Goal: Task Accomplishment & Management: Use online tool/utility

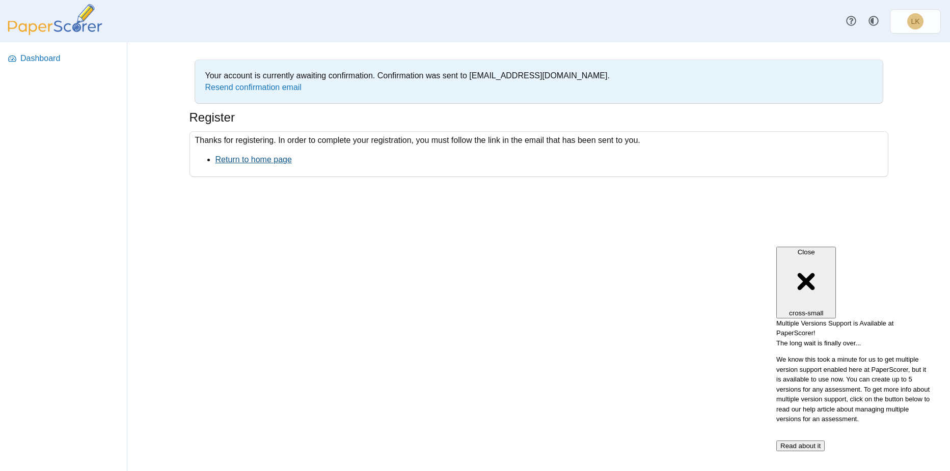
click at [266, 157] on link "Return to home page" at bounding box center [253, 159] width 76 height 9
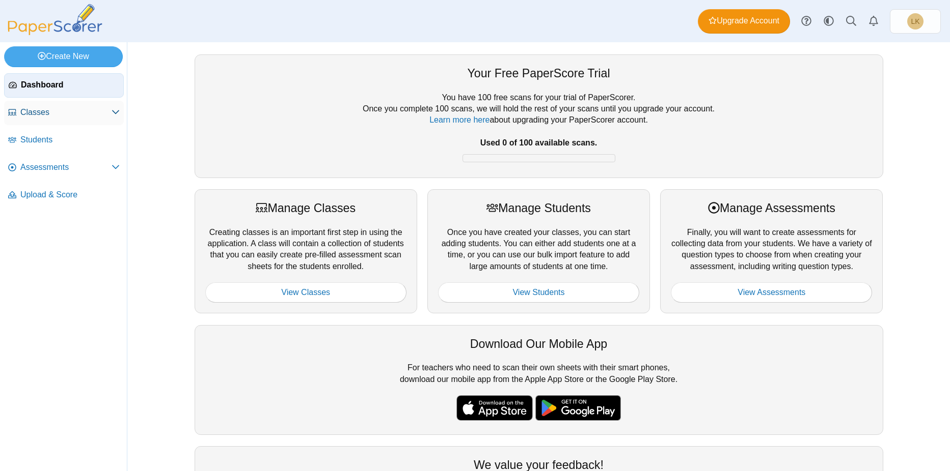
click at [117, 111] on icon at bounding box center [115, 112] width 8 height 8
click at [117, 111] on icon at bounding box center [115, 113] width 8 height 8
click at [93, 166] on span "Assessments" at bounding box center [65, 167] width 91 height 11
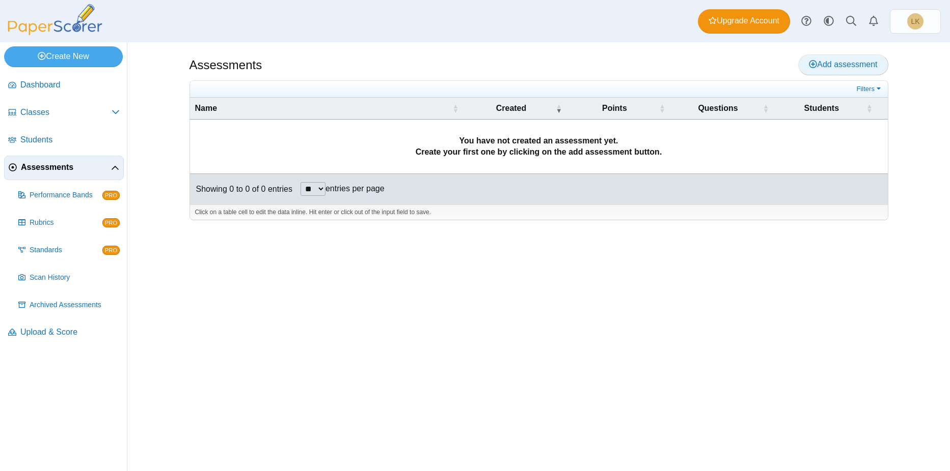
click at [808, 63] on icon at bounding box center [812, 64] width 8 height 8
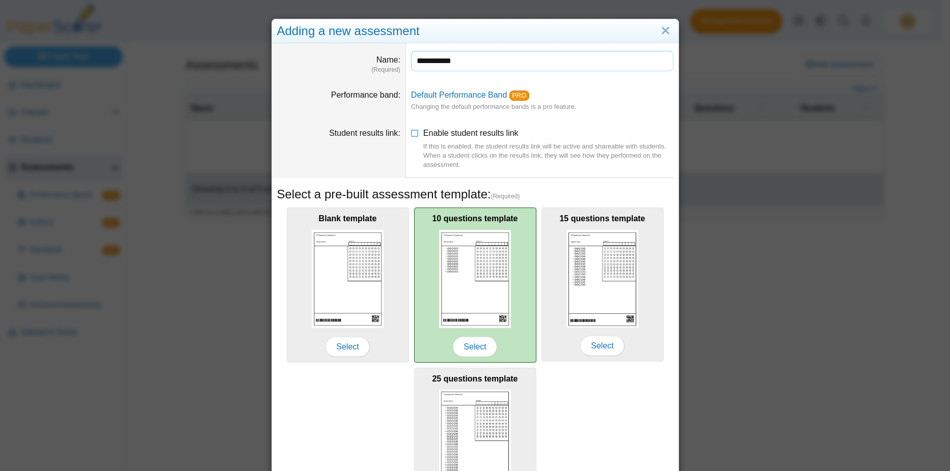
type input "**********"
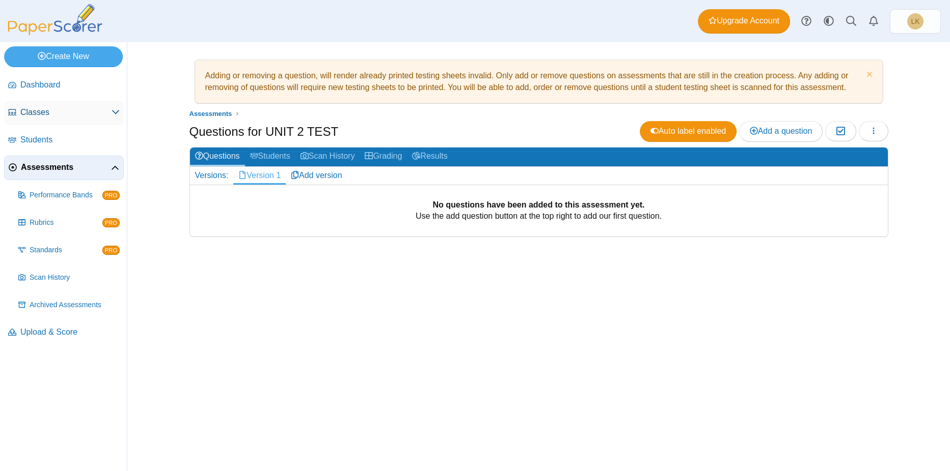
click at [57, 112] on span "Classes" at bounding box center [65, 112] width 91 height 11
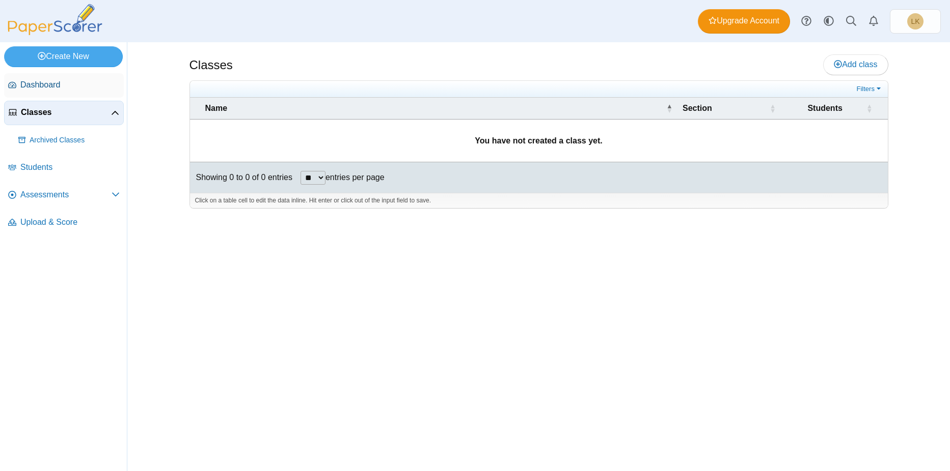
click at [43, 86] on span "Dashboard" at bounding box center [69, 84] width 99 height 11
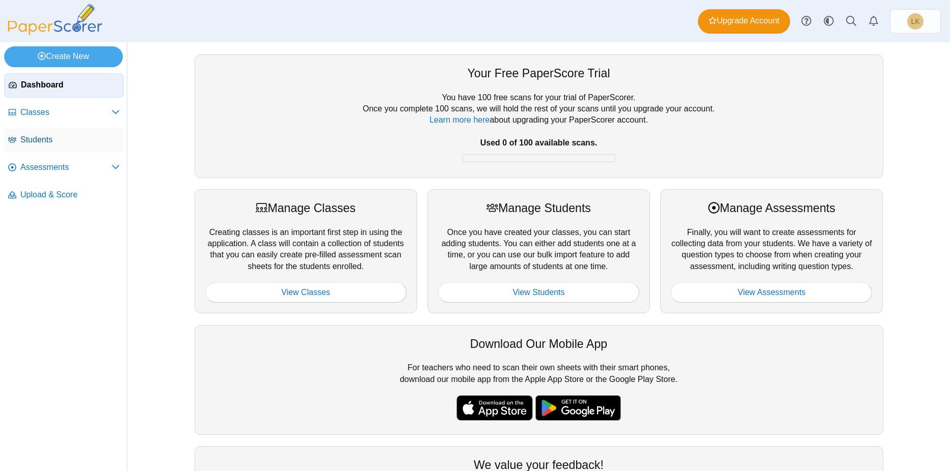
click at [47, 140] on span "Students" at bounding box center [69, 139] width 99 height 11
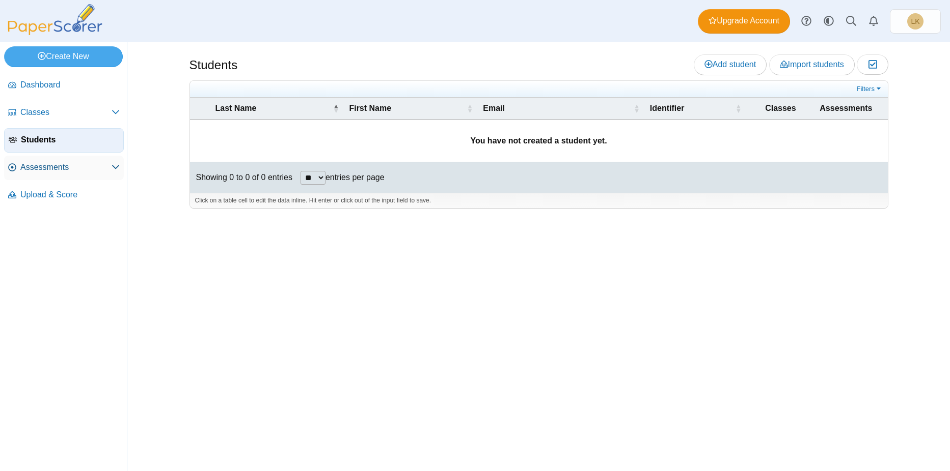
click at [40, 174] on link "Assessments" at bounding box center [64, 168] width 120 height 24
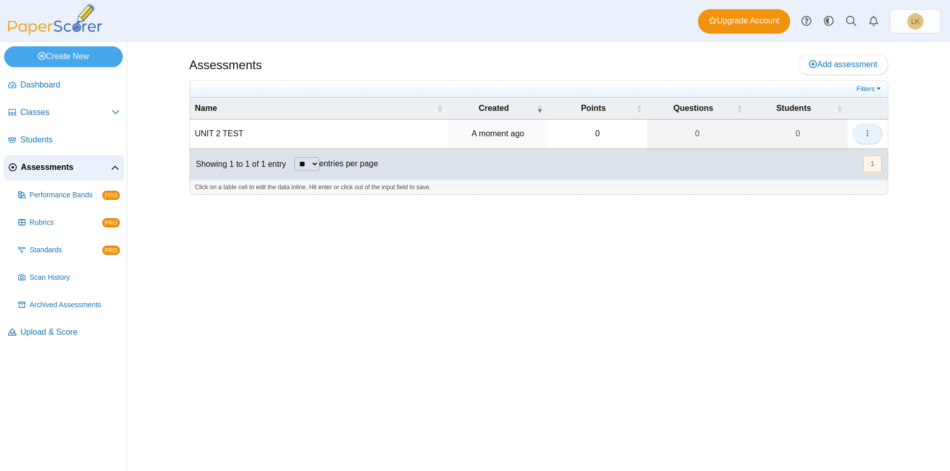
click at [863, 135] on icon "button" at bounding box center [867, 133] width 8 height 8
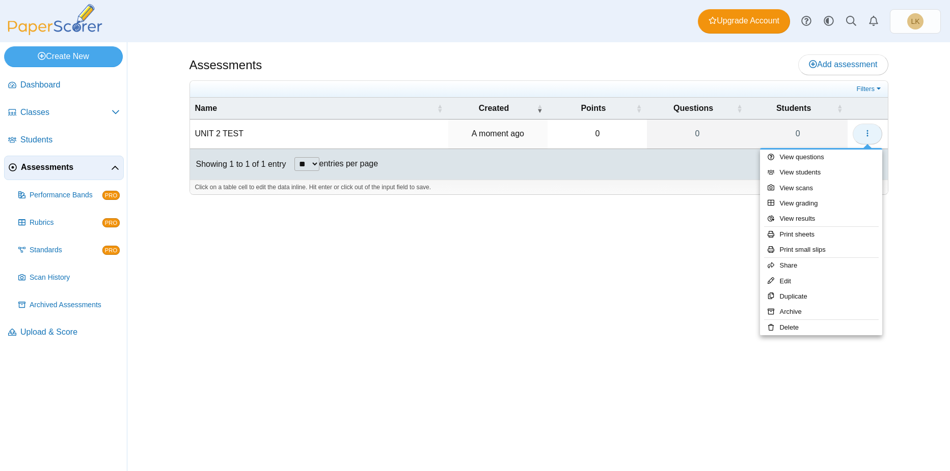
click at [863, 135] on icon "button" at bounding box center [867, 133] width 8 height 8
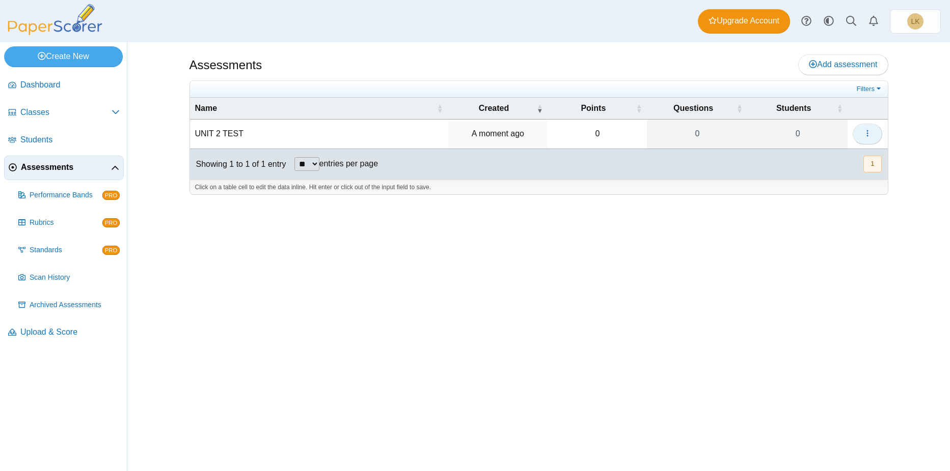
click at [863, 135] on icon "button" at bounding box center [867, 133] width 8 height 8
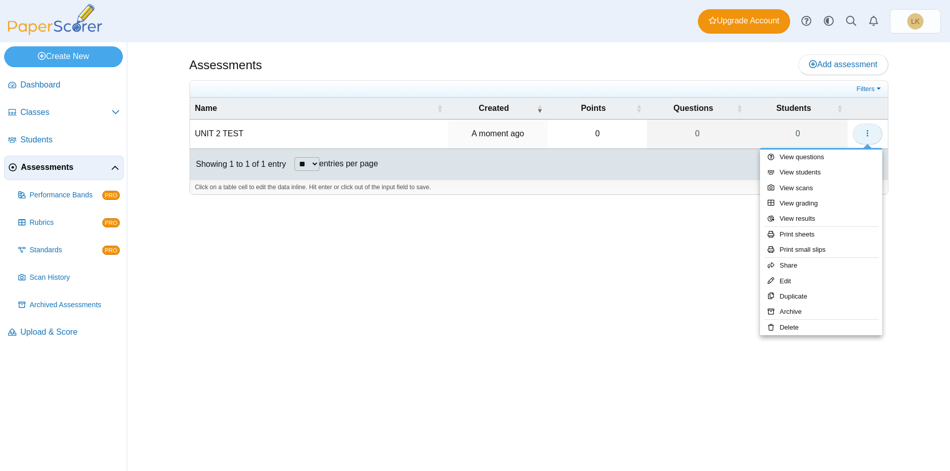
click at [863, 135] on icon "button" at bounding box center [867, 133] width 8 height 8
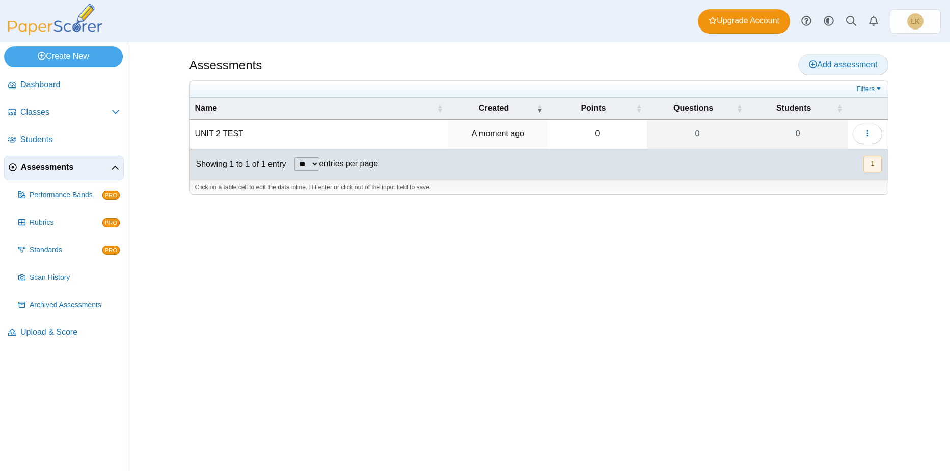
click at [809, 62] on icon at bounding box center [812, 64] width 8 height 8
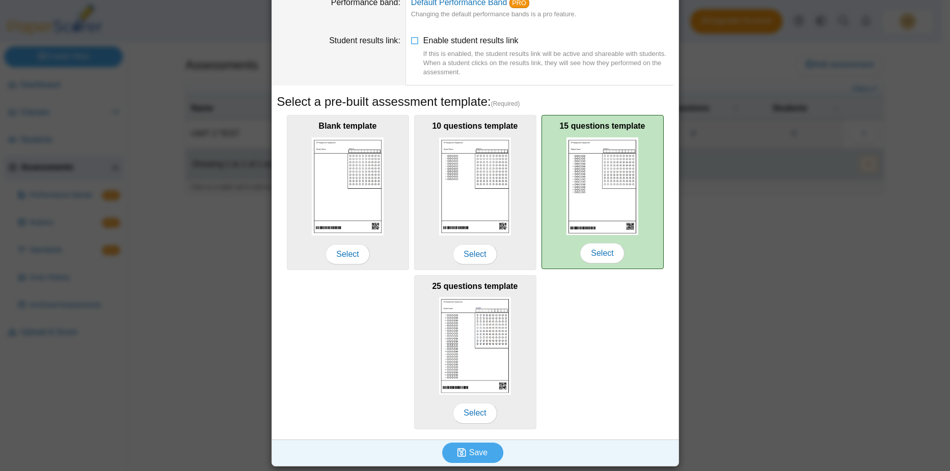
scroll to position [93, 0]
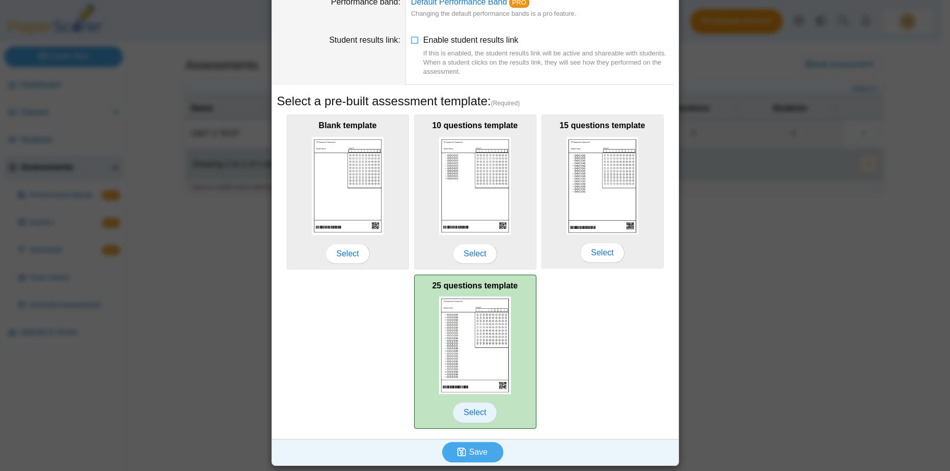
click at [473, 408] on span "Select" at bounding box center [475, 413] width 44 height 20
click at [473, 345] on img at bounding box center [475, 346] width 72 height 98
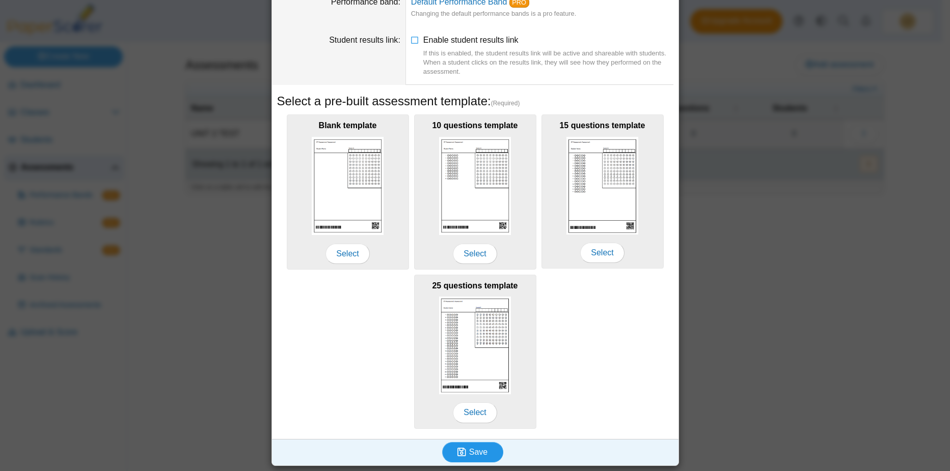
click at [469, 454] on span "Save" at bounding box center [478, 452] width 18 height 9
type input "**********"
click at [469, 456] on span "Save" at bounding box center [478, 452] width 18 height 9
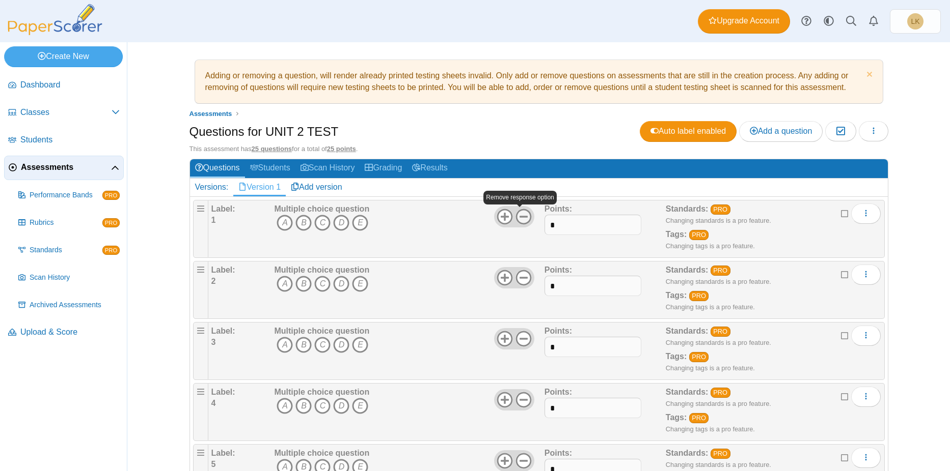
click at [521, 216] on use at bounding box center [523, 217] width 16 height 16
click at [518, 275] on icon at bounding box center [523, 278] width 16 height 16
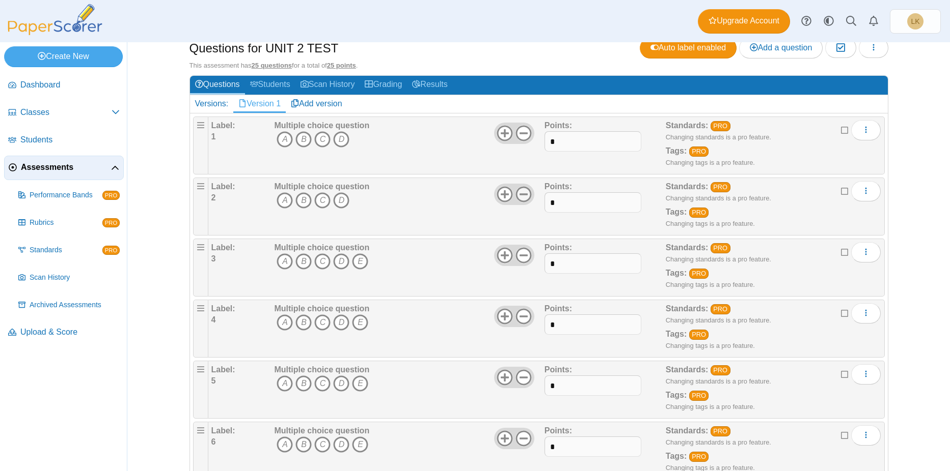
scroll to position [102, 0]
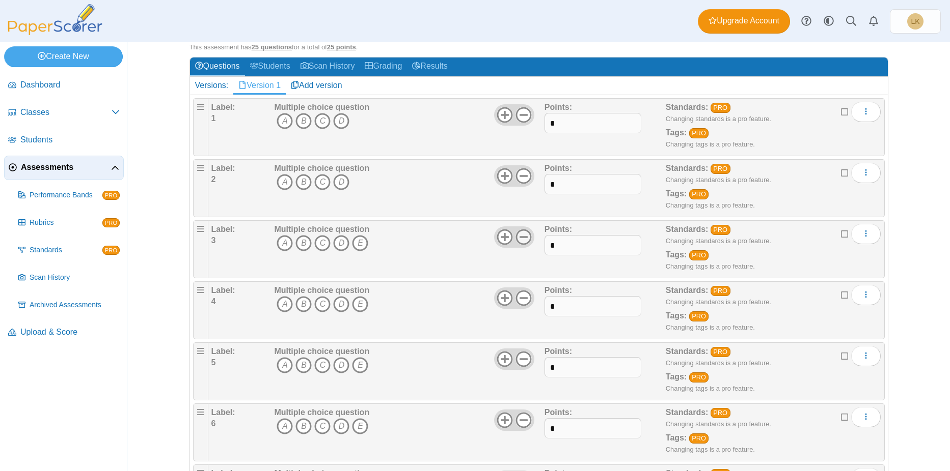
click at [517, 241] on icon at bounding box center [523, 237] width 16 height 16
click at [517, 300] on icon at bounding box center [523, 298] width 16 height 16
click at [517, 356] on icon at bounding box center [523, 359] width 16 height 16
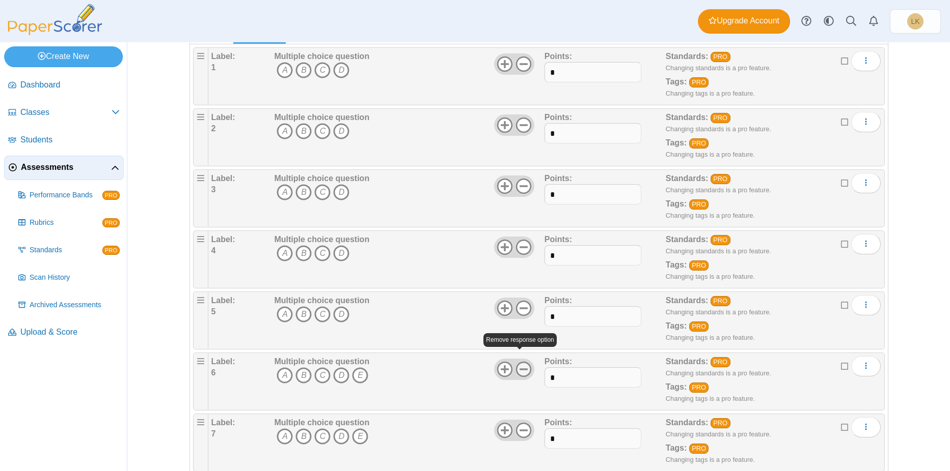
click at [522, 366] on icon at bounding box center [523, 369] width 16 height 16
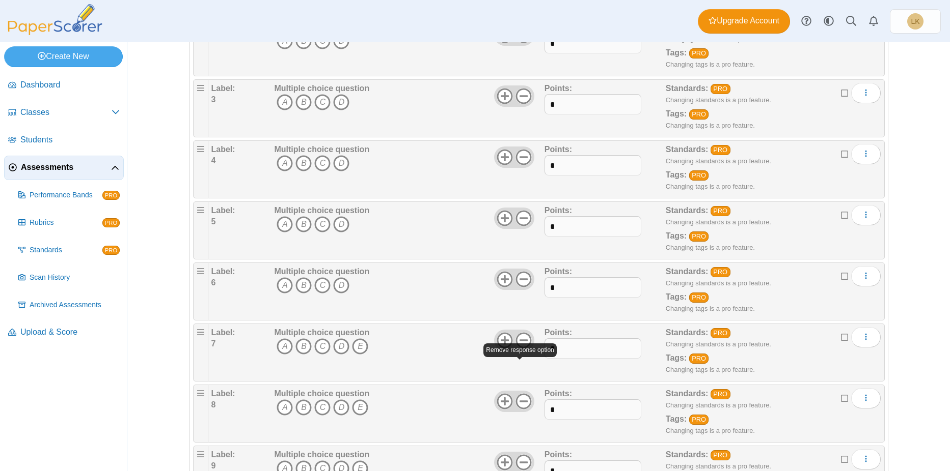
scroll to position [255, 0]
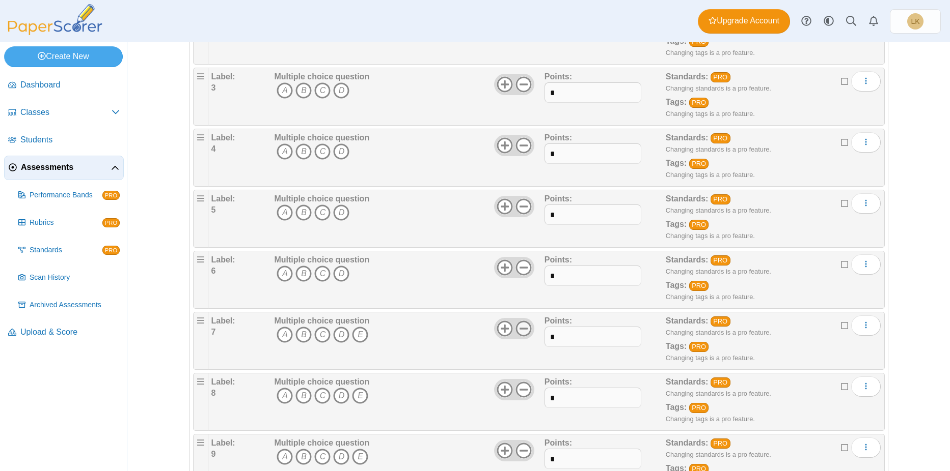
click at [520, 330] on icon at bounding box center [523, 329] width 16 height 16
click at [516, 392] on icon at bounding box center [523, 390] width 16 height 16
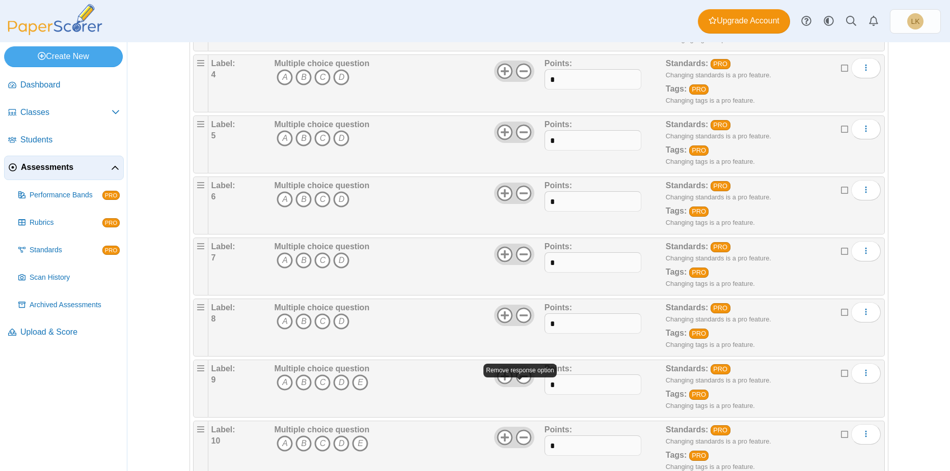
scroll to position [356, 0]
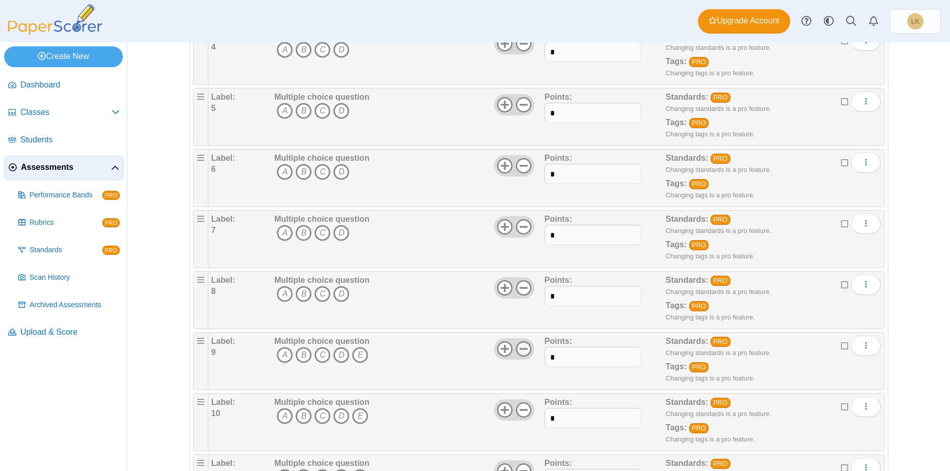
click at [522, 347] on icon at bounding box center [523, 349] width 16 height 16
click at [519, 405] on icon at bounding box center [523, 410] width 16 height 16
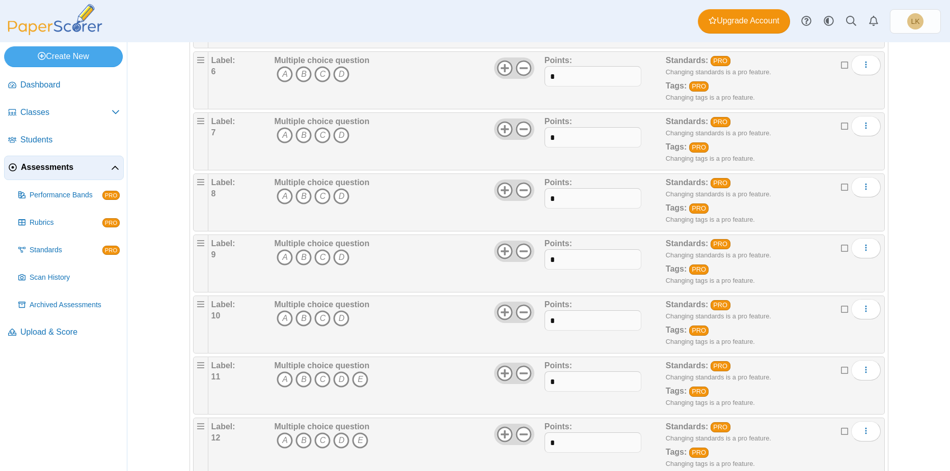
scroll to position [458, 0]
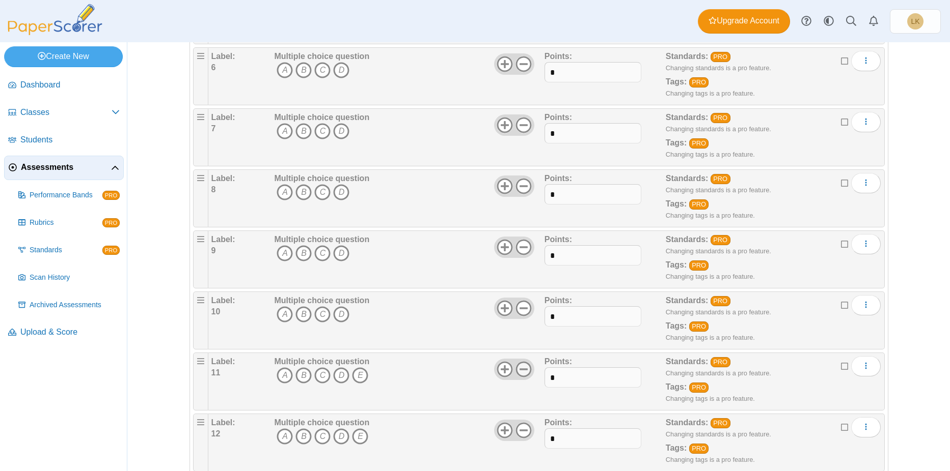
click at [522, 369] on icon at bounding box center [523, 369] width 16 height 16
click at [520, 427] on icon at bounding box center [523, 431] width 16 height 16
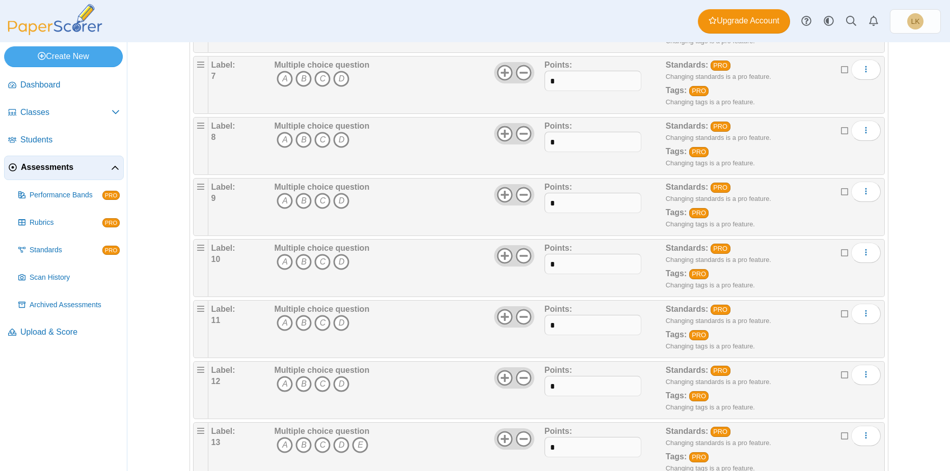
scroll to position [611, 0]
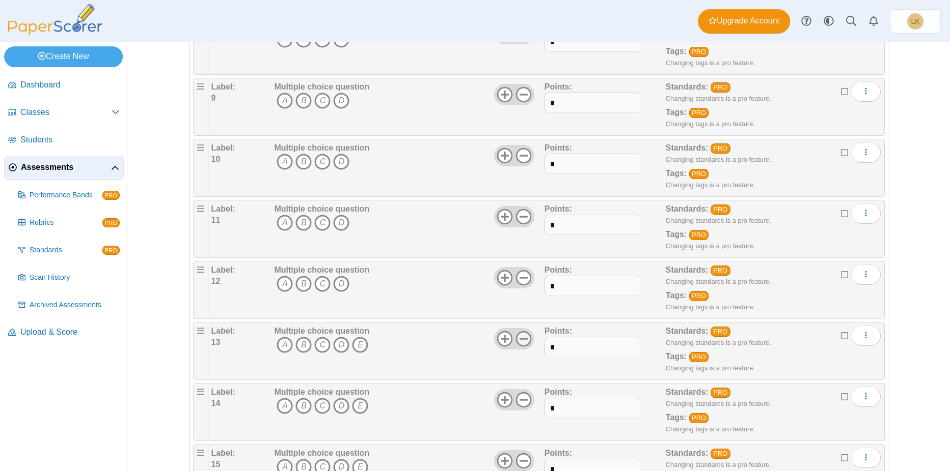
click at [525, 343] on use at bounding box center [523, 339] width 16 height 16
click at [519, 400] on use at bounding box center [523, 400] width 16 height 16
click at [520, 459] on icon at bounding box center [523, 461] width 16 height 16
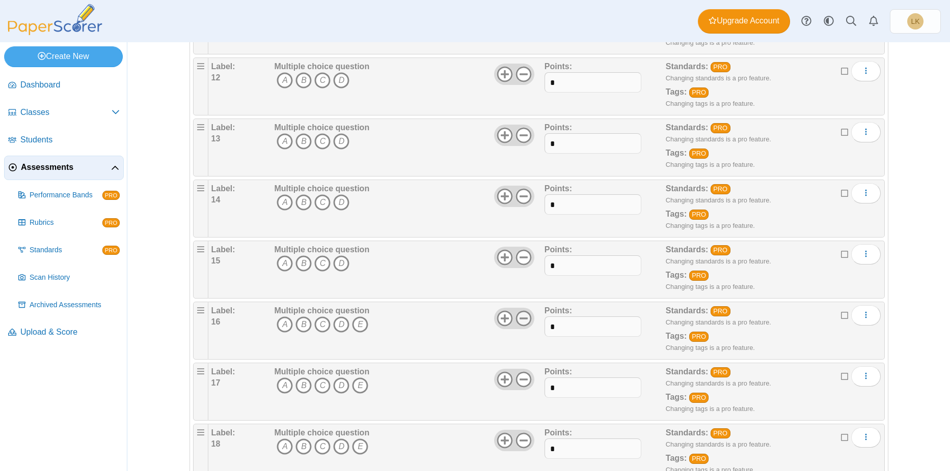
click at [522, 320] on icon at bounding box center [523, 319] width 16 height 16
click at [518, 382] on icon at bounding box center [523, 380] width 16 height 16
click at [520, 436] on icon at bounding box center [523, 441] width 16 height 16
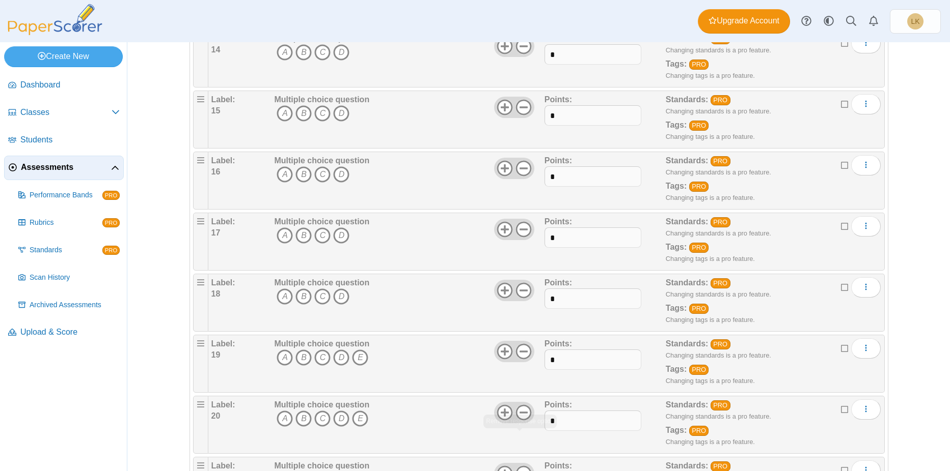
scroll to position [967, 0]
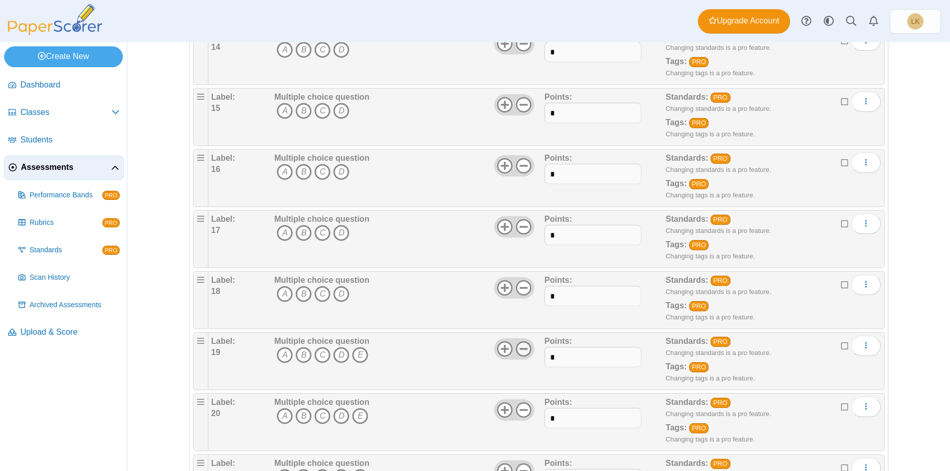
click at [521, 348] on icon at bounding box center [523, 349] width 16 height 16
click at [519, 405] on icon at bounding box center [523, 410] width 16 height 16
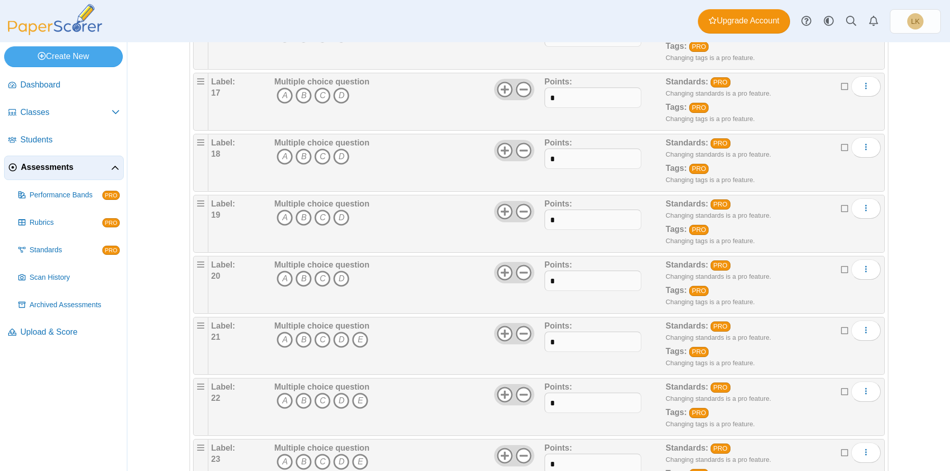
scroll to position [1120, 0]
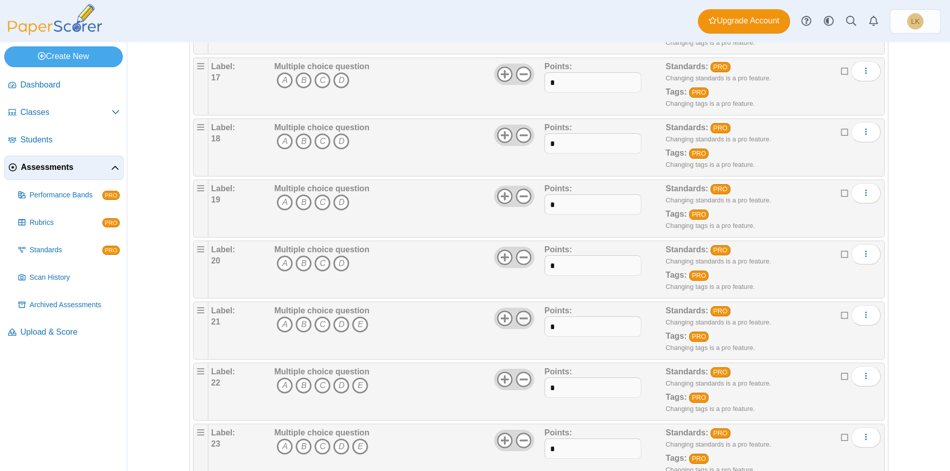
click at [520, 322] on icon at bounding box center [523, 319] width 16 height 16
click at [515, 378] on icon at bounding box center [523, 380] width 16 height 16
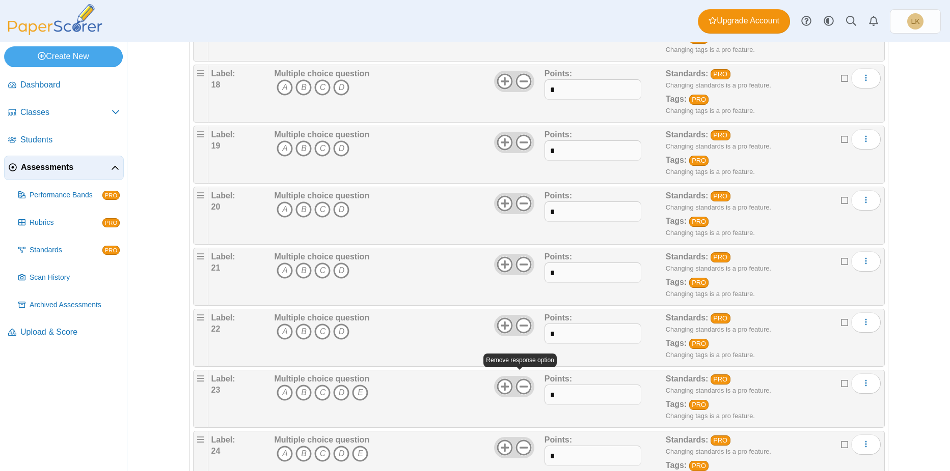
scroll to position [1273, 0]
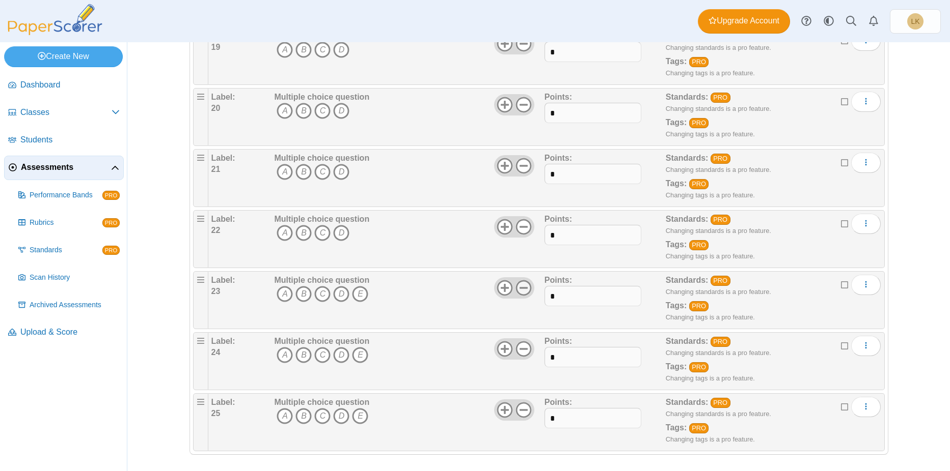
click at [519, 292] on icon at bounding box center [523, 288] width 16 height 16
click at [517, 351] on icon at bounding box center [523, 349] width 16 height 16
click at [521, 406] on icon at bounding box center [523, 410] width 16 height 16
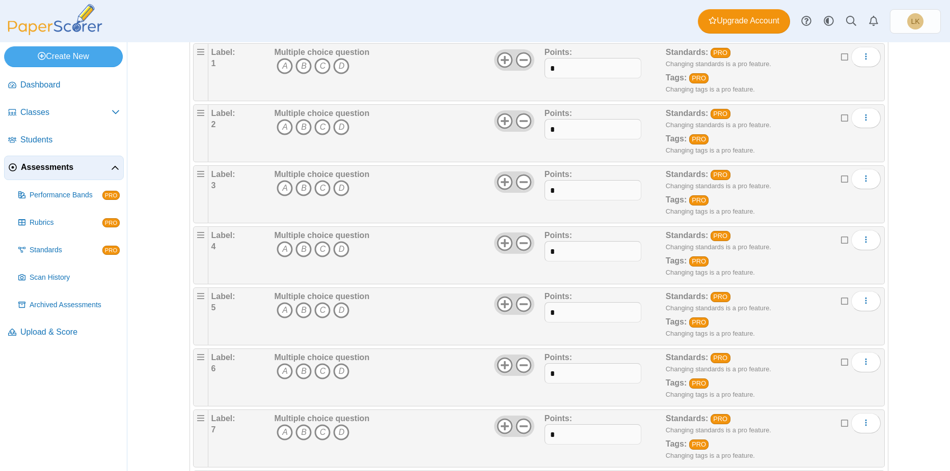
scroll to position [0, 0]
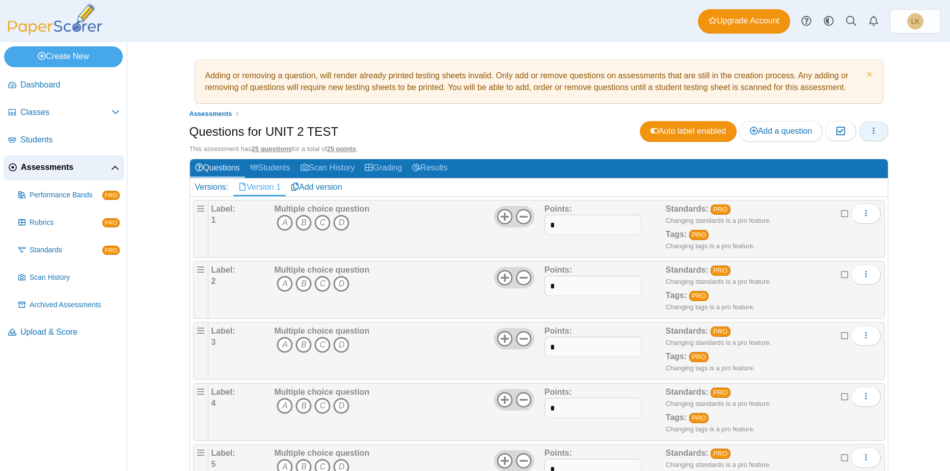
click at [869, 131] on icon "button" at bounding box center [873, 131] width 8 height 8
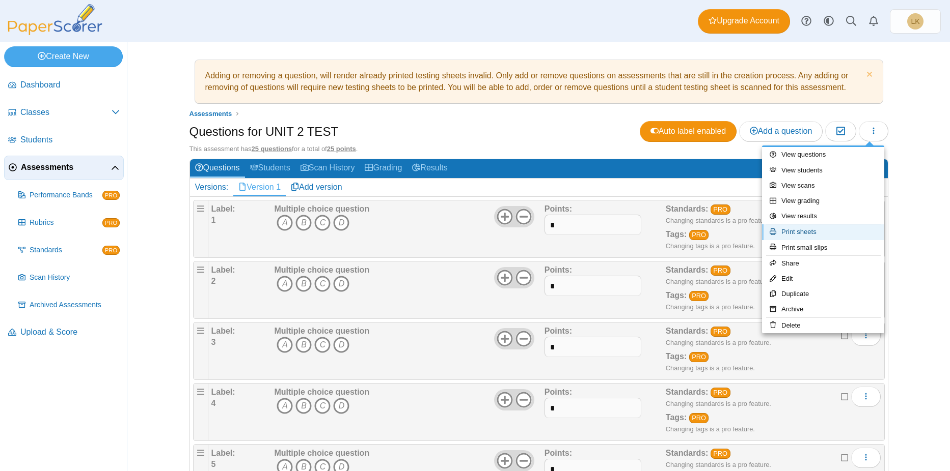
click at [794, 233] on link "Print sheets" at bounding box center [823, 232] width 122 height 15
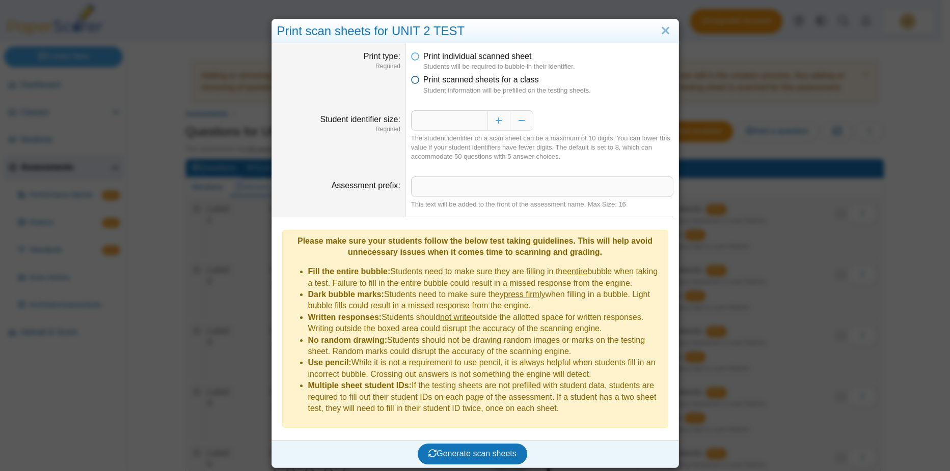
click at [411, 81] on icon at bounding box center [415, 77] width 8 height 7
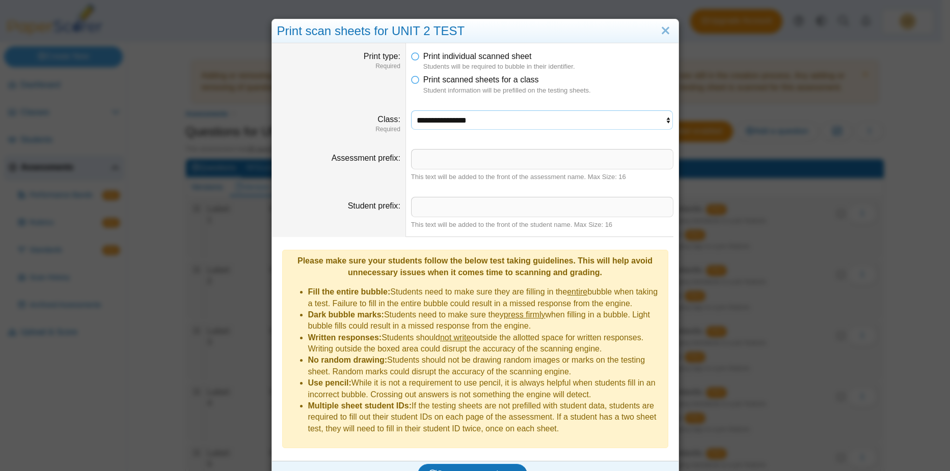
click at [439, 128] on select "**********" at bounding box center [542, 119] width 262 height 19
drag, startPoint x: 439, startPoint y: 124, endPoint x: 434, endPoint y: 119, distance: 7.2
click at [439, 124] on select "**********" at bounding box center [542, 119] width 262 height 19
click at [411, 54] on icon at bounding box center [415, 54] width 8 height 7
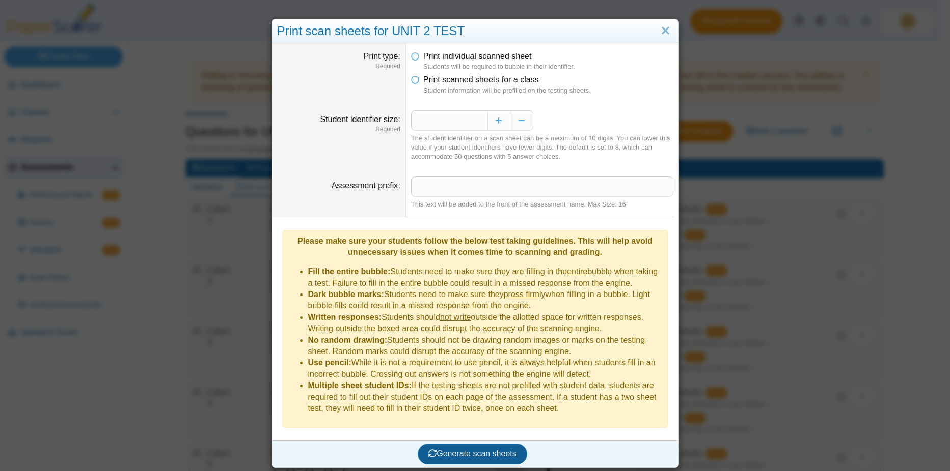
click at [480, 450] on span "Generate scan sheets" at bounding box center [472, 454] width 88 height 9
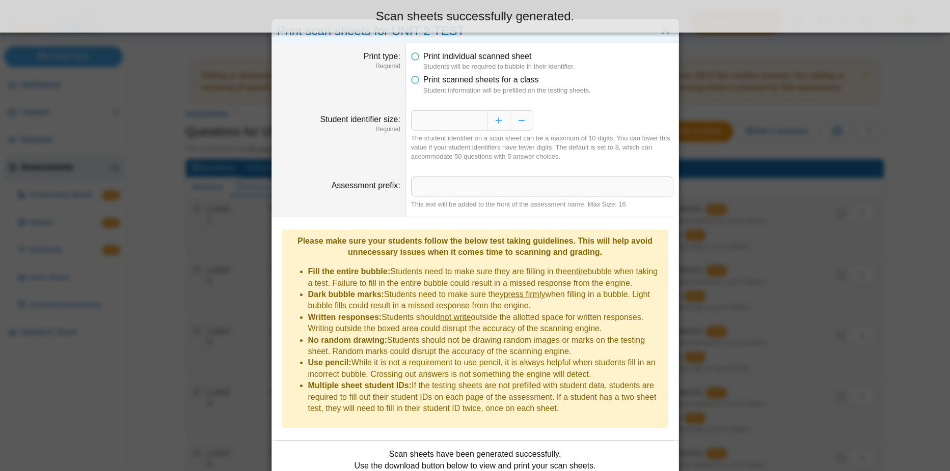
scroll to position [68, 0]
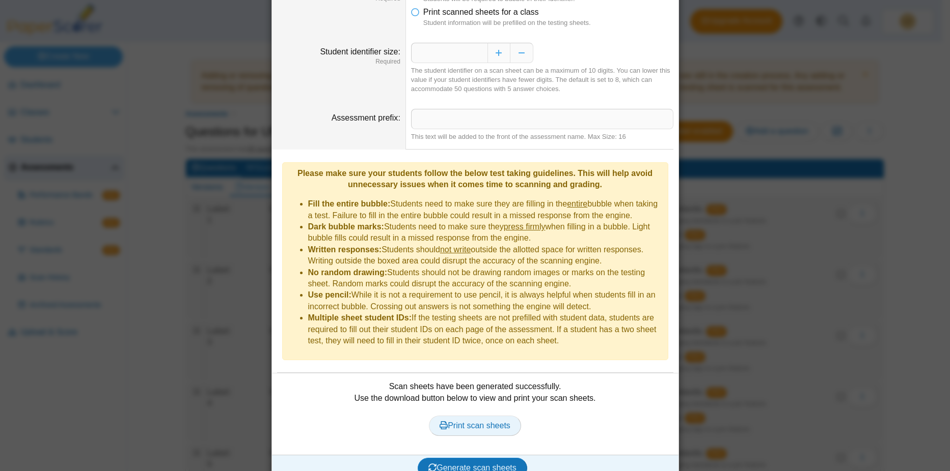
click at [476, 422] on span "Print scan sheets" at bounding box center [474, 426] width 71 height 9
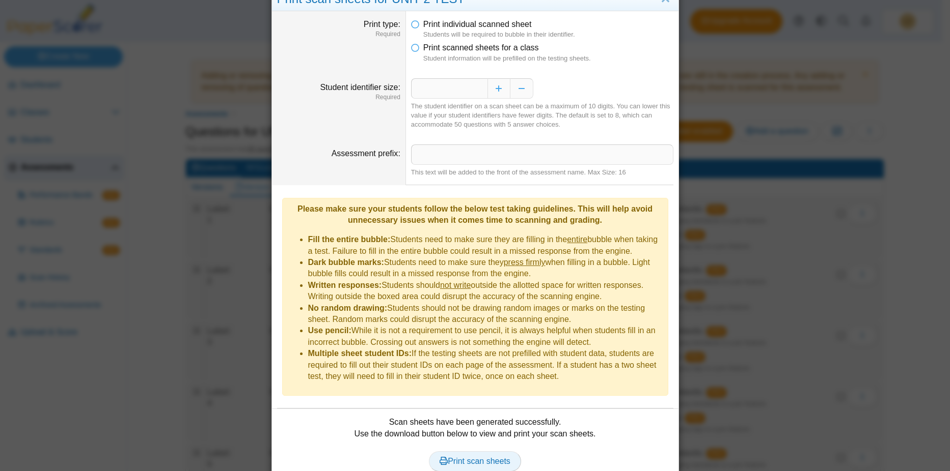
scroll to position [0, 0]
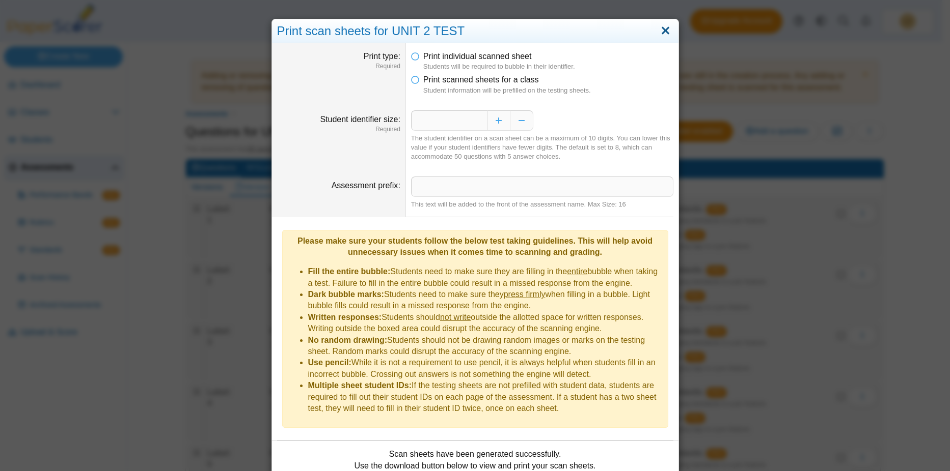
click at [657, 31] on link "Close" at bounding box center [665, 30] width 16 height 17
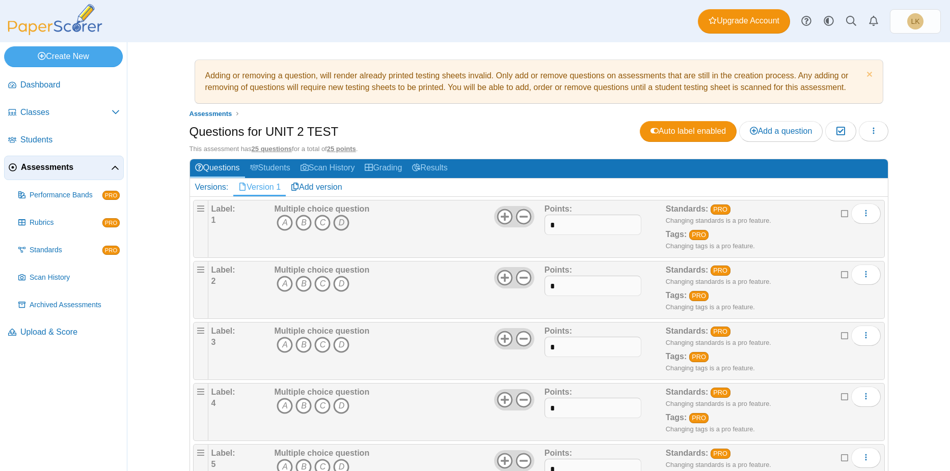
click at [342, 224] on icon "D" at bounding box center [341, 223] width 16 height 16
click at [337, 223] on icon "D" at bounding box center [341, 223] width 16 height 16
click at [342, 221] on icon "D" at bounding box center [341, 223] width 16 height 16
